Goal: Go to known website: Access a specific website the user already knows

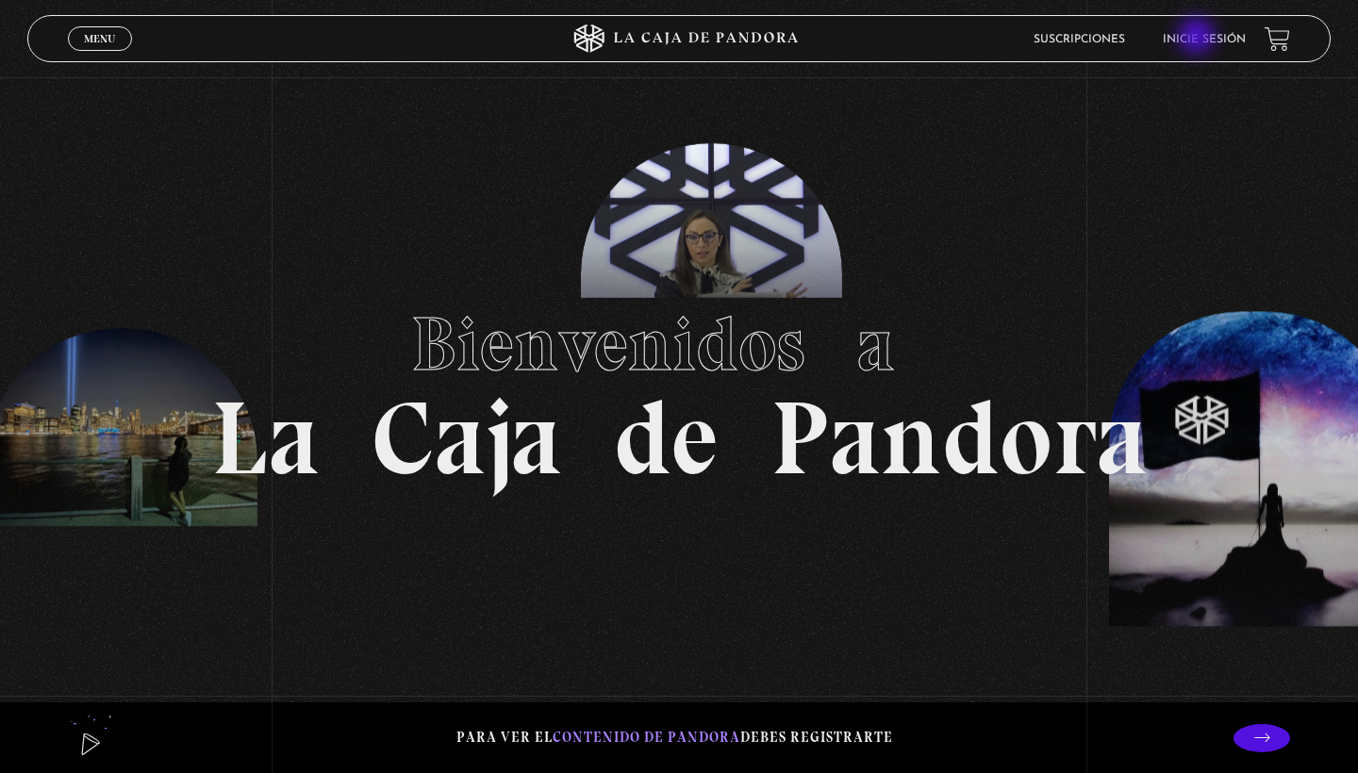
click at [1198, 38] on link "Inicie sesión" at bounding box center [1204, 39] width 83 height 11
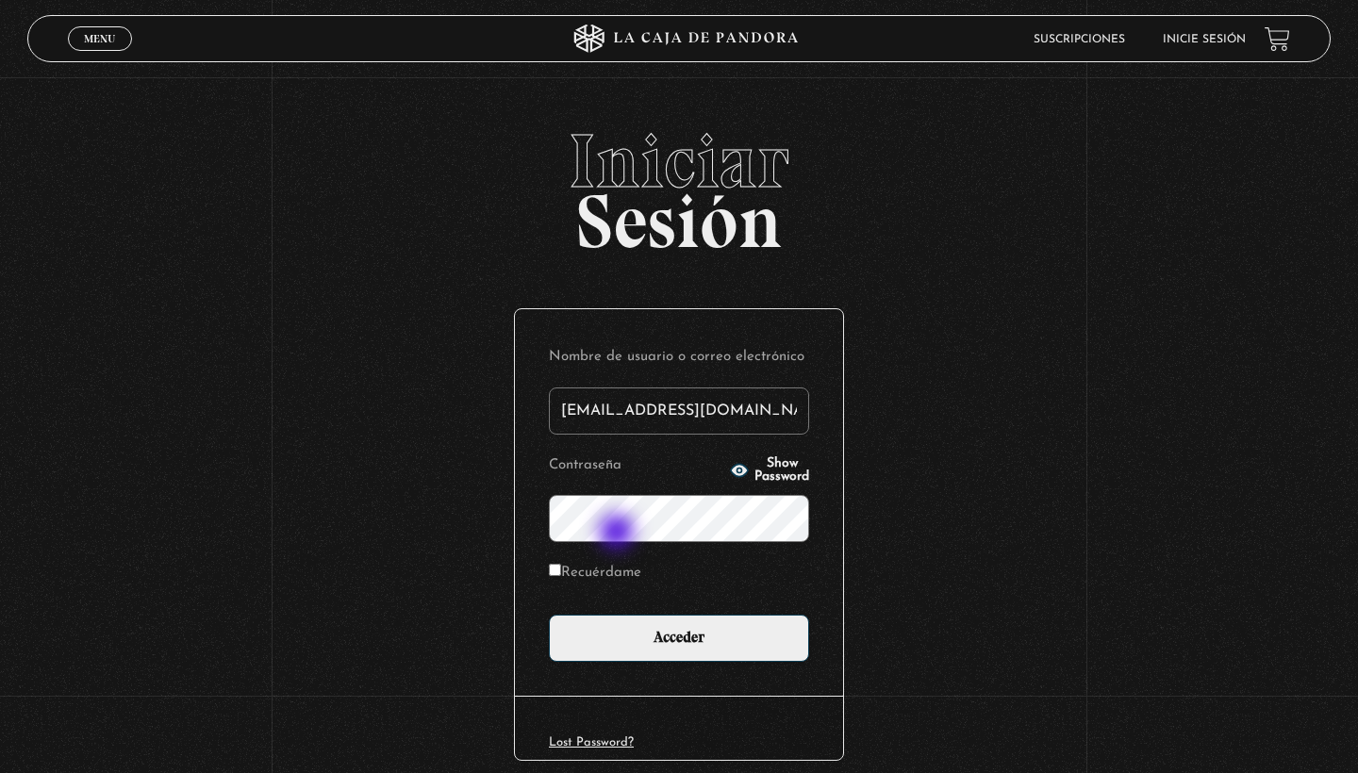
type input "[EMAIL_ADDRESS][DOMAIN_NAME]"
click at [679, 636] on input "Acceder" at bounding box center [679, 638] width 260 height 47
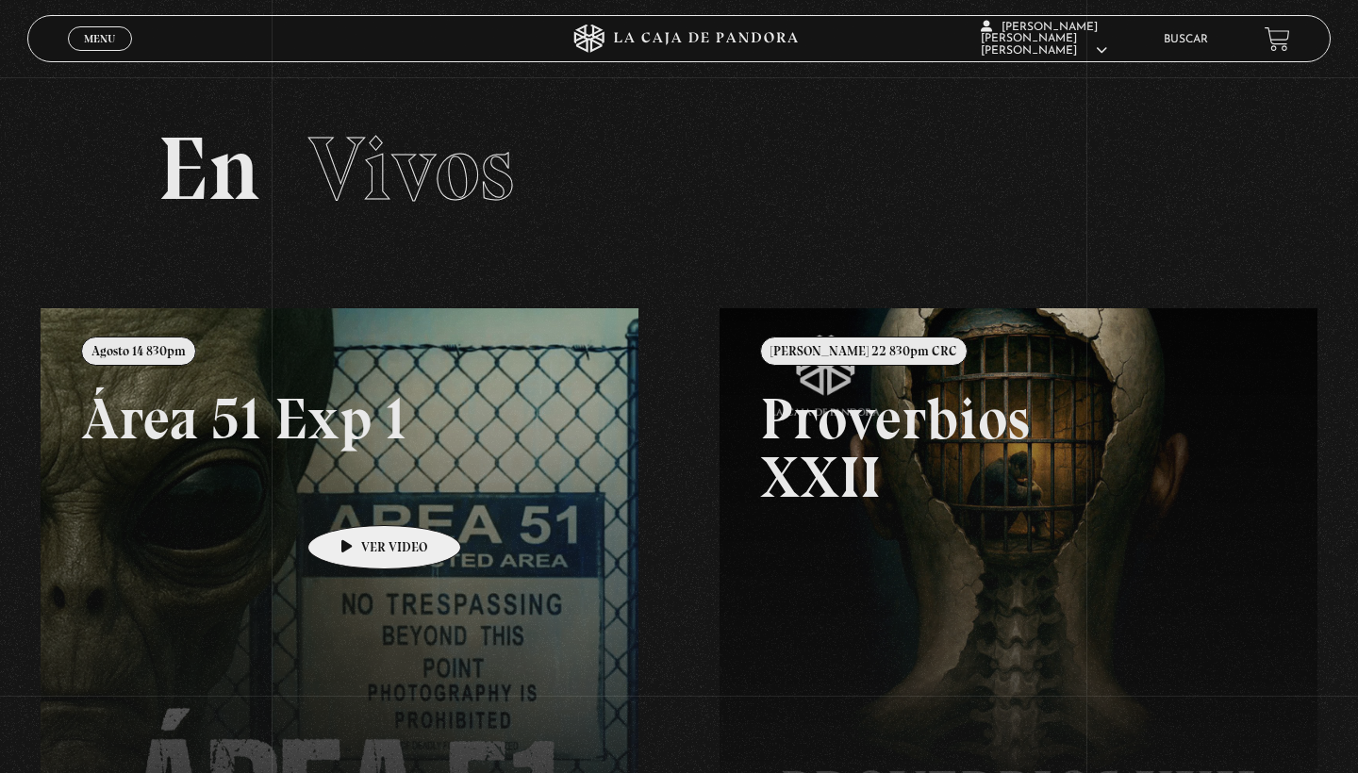
click at [355, 497] on link at bounding box center [720, 694] width 1358 height 773
